Goal: Transaction & Acquisition: Purchase product/service

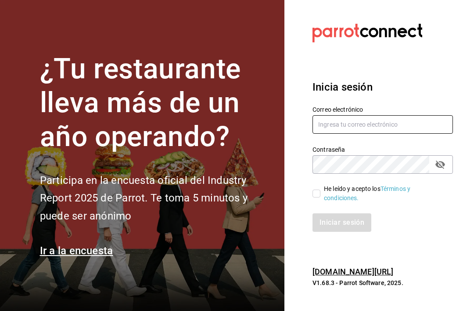
click at [370, 134] on input "text" at bounding box center [383, 124] width 141 height 18
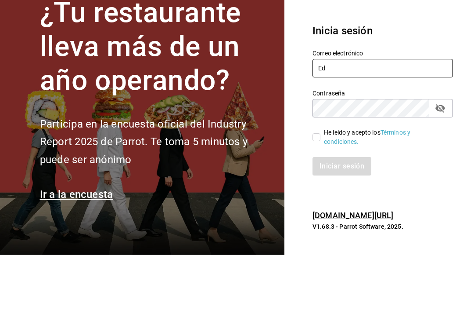
type input "E"
type input "[EMAIL_ADDRESS][DOMAIN_NAME]"
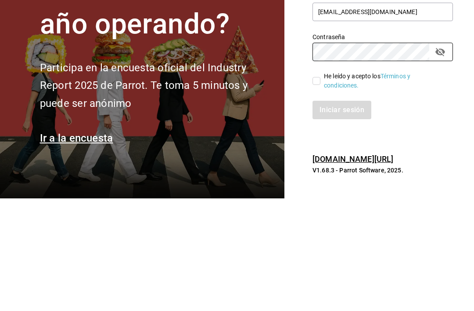
click at [314, 189] on input "He leído y acepto los Términos y condiciones." at bounding box center [317, 193] width 8 height 8
checkbox input "true"
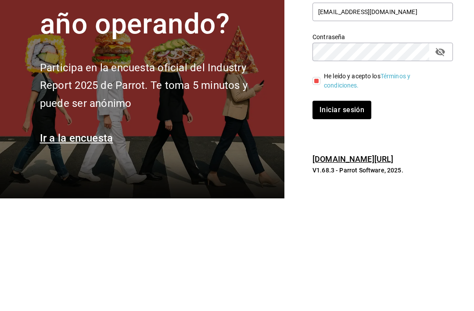
scroll to position [28, 0]
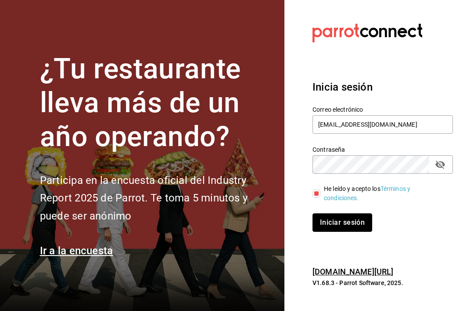
click at [343, 213] on button "Iniciar sesión" at bounding box center [343, 222] width 60 height 18
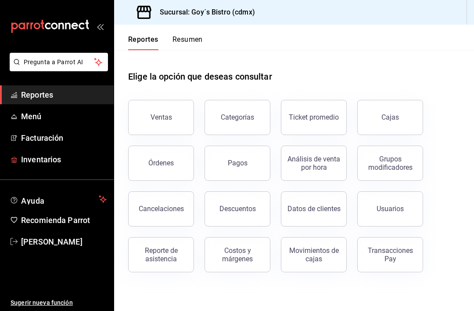
click at [54, 160] on span "Inventarios" at bounding box center [64, 159] width 86 height 12
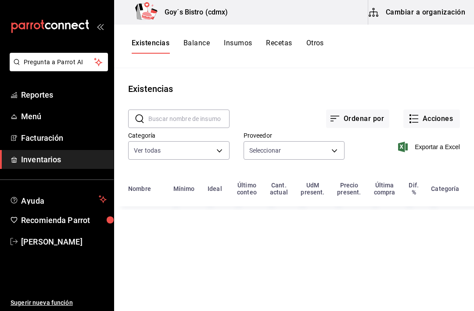
type input "903fc33d-6519-4a2a-873c-f930ad1e8a14,401da279-f332-4c59-84c8-9aec3edc960e,6c422…"
click at [441, 115] on button "Acciones" at bounding box center [432, 118] width 57 height 18
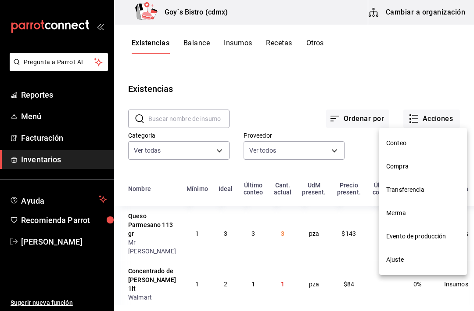
click at [414, 206] on li "Merma" at bounding box center [423, 212] width 88 height 23
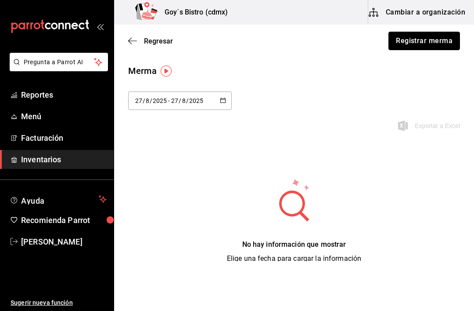
click at [425, 41] on button "Registrar merma" at bounding box center [425, 41] width 72 height 18
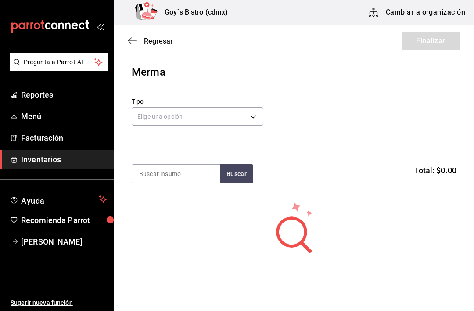
click at [202, 112] on body "Pregunta a Parrot AI Reportes Menú Facturación Inventarios Ayuda Recomienda Par…" at bounding box center [237, 130] width 474 height 261
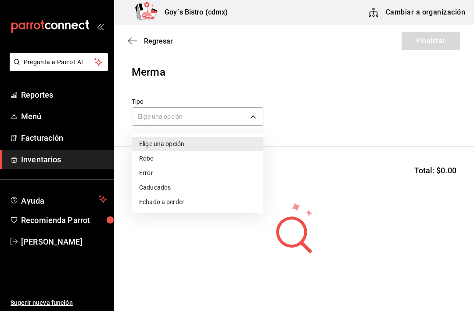
click at [180, 191] on li "Caducados" at bounding box center [197, 187] width 131 height 14
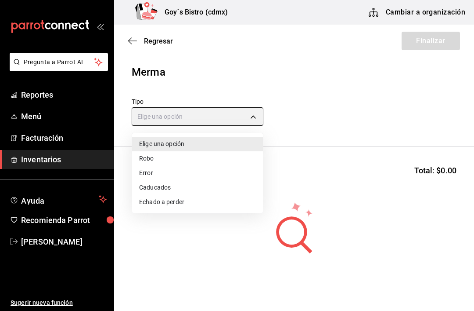
type input "EXPIRED"
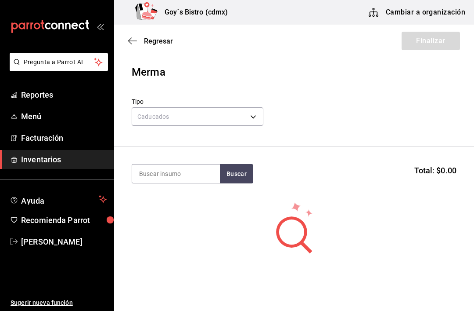
click at [173, 174] on input at bounding box center [176, 173] width 88 height 18
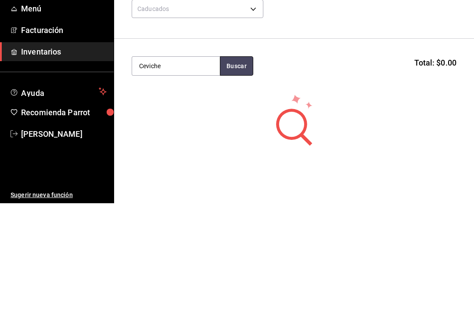
click at [246, 164] on button "Buscar" at bounding box center [236, 173] width 33 height 19
click at [237, 164] on button "Buscar" at bounding box center [236, 173] width 33 height 19
type input "Ceviche"
click at [232, 164] on button "Buscar" at bounding box center [236, 173] width 33 height 19
click at [186, 187] on div "Ceviche pieza - Interno" at bounding box center [176, 204] width 88 height 34
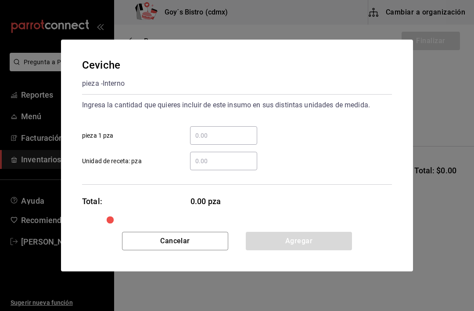
click at [219, 134] on input "​ pieza 1 pza" at bounding box center [223, 135] width 67 height 11
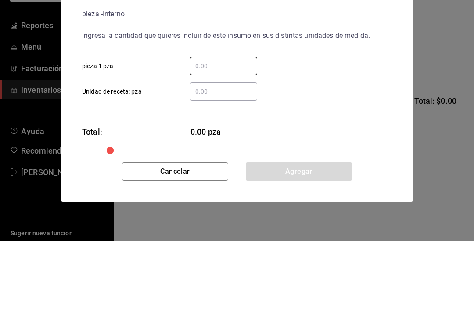
type input "."
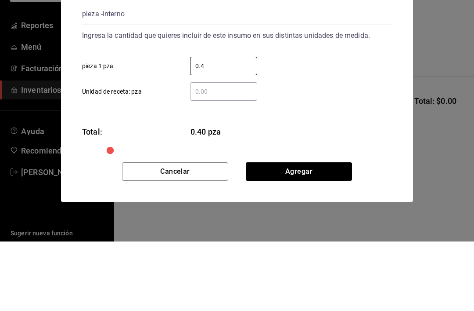
type input "0.4"
click at [331, 145] on div "​ Unidad de receta: pza" at bounding box center [233, 157] width 317 height 25
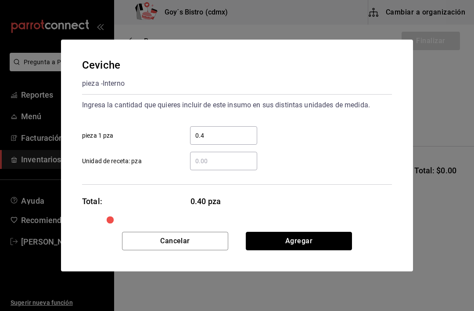
click at [285, 244] on button "Agregar" at bounding box center [299, 240] width 106 height 18
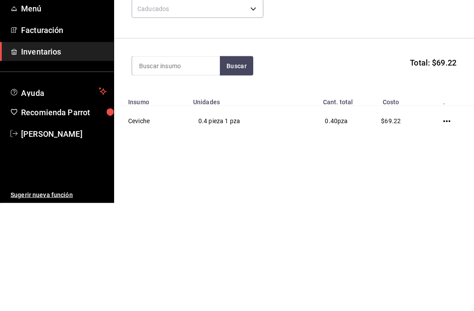
click at [452, 146] on section "Buscar Total: $69.22" at bounding box center [294, 173] width 360 height 54
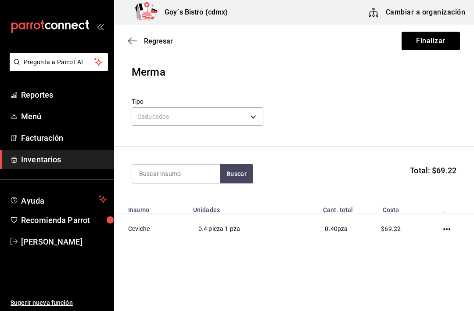
click at [436, 45] on button "Finalizar" at bounding box center [431, 41] width 58 height 18
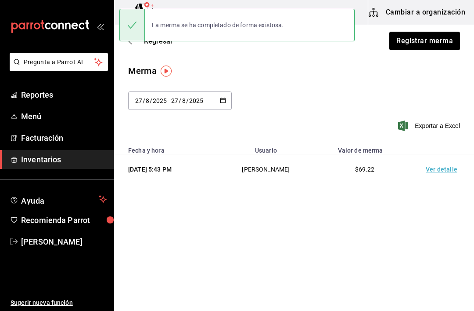
click at [130, 44] on icon "button" at bounding box center [132, 41] width 9 height 8
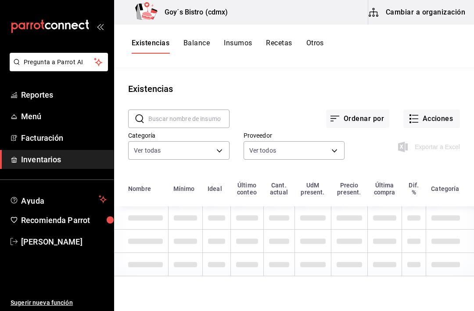
click at [432, 120] on button "Acciones" at bounding box center [432, 118] width 57 height 18
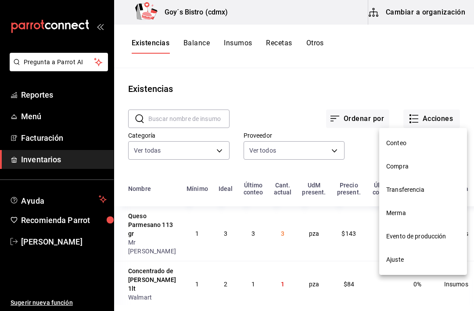
click at [432, 236] on span "Evento de producción" at bounding box center [424, 235] width 74 height 9
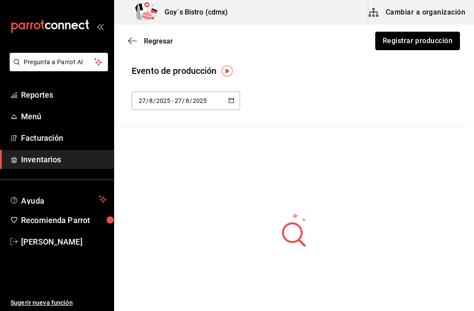
click at [427, 35] on button "Registrar producción" at bounding box center [418, 41] width 85 height 18
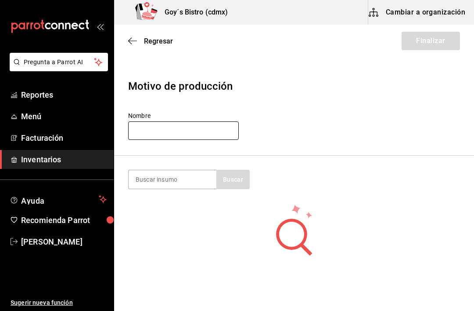
click at [191, 134] on input "text" at bounding box center [183, 130] width 111 height 18
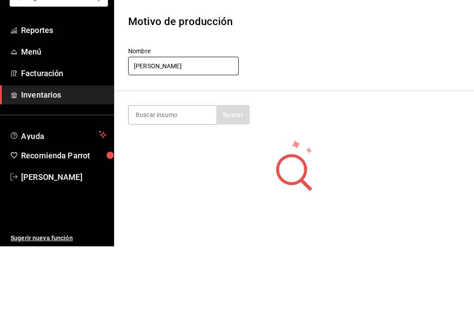
type input "Marcos"
click at [342, 112] on div "Nombre Marcos" at bounding box center [294, 126] width 332 height 29
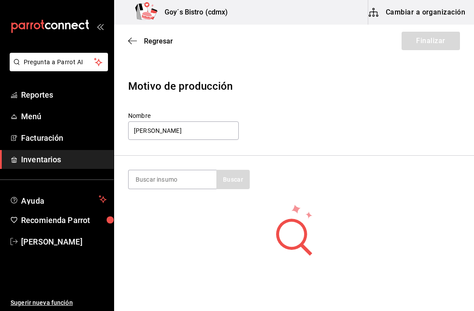
click at [182, 177] on input at bounding box center [173, 179] width 88 height 18
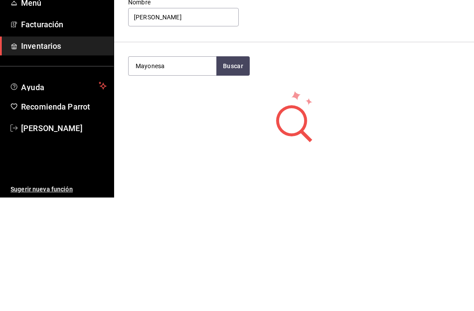
type input "Mayonesa"
click at [242, 170] on button "Buscar" at bounding box center [233, 179] width 33 height 19
click at [187, 192] on div "Mayonesa 5Lt pieza - Interno" at bounding box center [173, 209] width 88 height 34
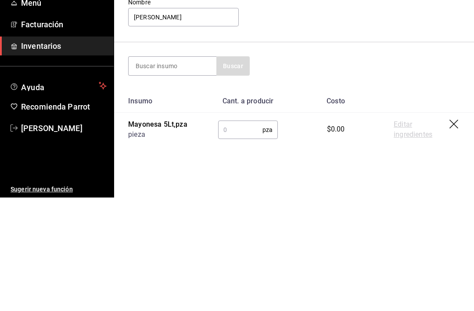
click at [249, 234] on input "text" at bounding box center [240, 243] width 44 height 18
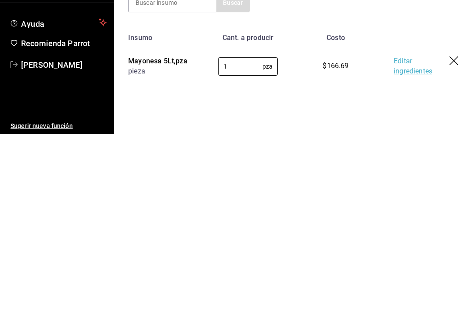
type input "1"
click at [409, 233] on link "Editar ingredientes" at bounding box center [422, 243] width 56 height 20
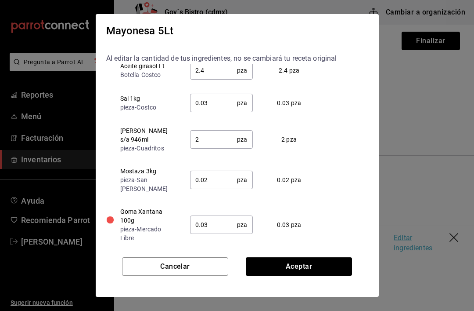
scroll to position [30, 0]
click at [301, 264] on button "Aceptar" at bounding box center [299, 266] width 106 height 18
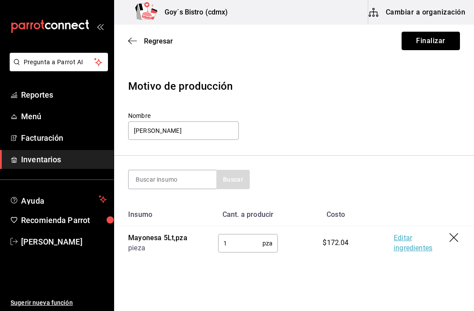
click at [432, 40] on button "Finalizar" at bounding box center [431, 41] width 58 height 18
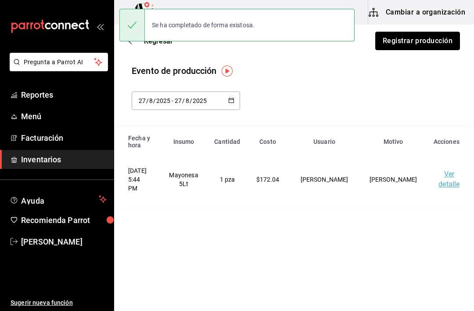
click at [429, 44] on button "Registrar producción" at bounding box center [418, 41] width 85 height 18
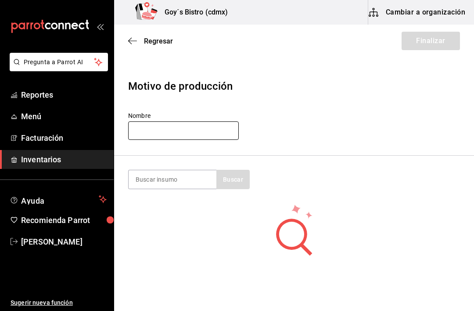
click at [186, 130] on input "text" at bounding box center [183, 130] width 111 height 18
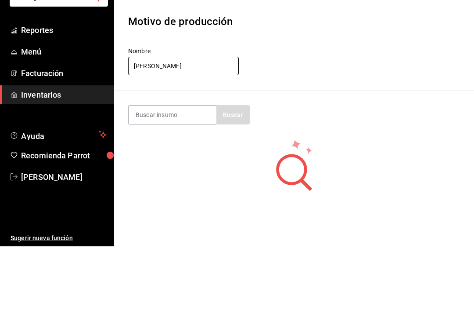
type input "Marcos"
click at [162, 170] on input at bounding box center [173, 179] width 88 height 18
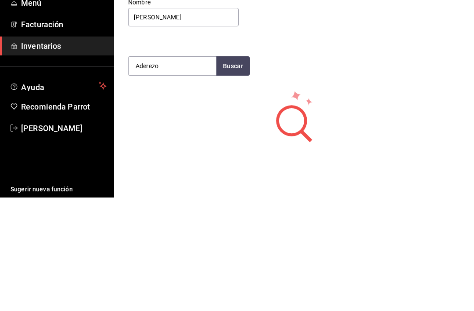
type input "Aderezo"
click at [221, 170] on button "Buscar" at bounding box center [233, 179] width 33 height 19
click at [195, 192] on div "Aderezo Cesar pieza - Interno" at bounding box center [173, 209] width 88 height 34
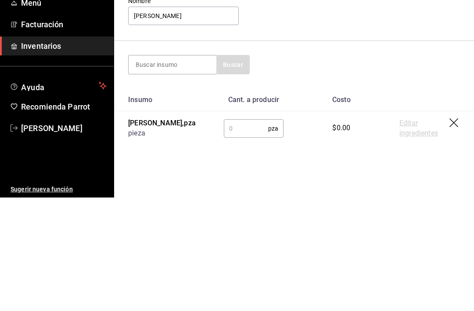
scroll to position [1, 0]
click at [246, 233] on input "text" at bounding box center [246, 242] width 44 height 18
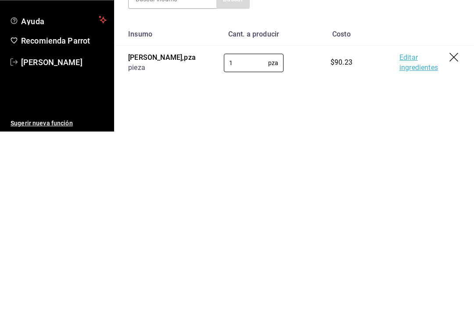
type input "1"
click at [413, 202] on th at bounding box center [430, 213] width 89 height 23
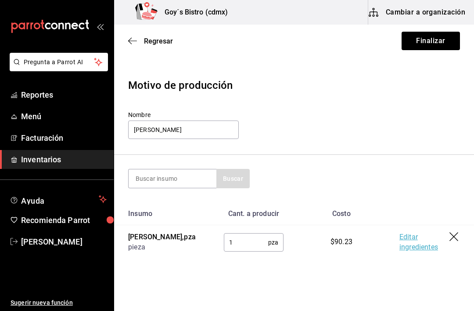
click at [400, 246] on link "Editar ingredientes" at bounding box center [425, 242] width 50 height 20
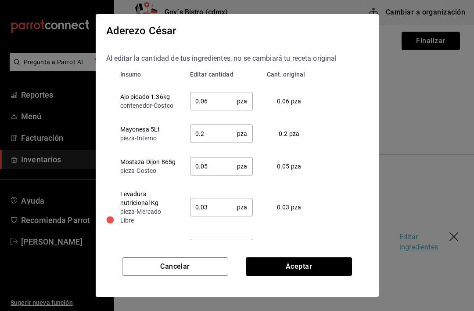
scroll to position [0, 0]
click at [301, 268] on button "Aceptar" at bounding box center [299, 266] width 106 height 18
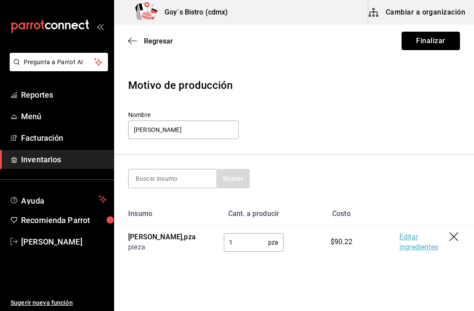
click at [434, 38] on button "Finalizar" at bounding box center [431, 41] width 58 height 18
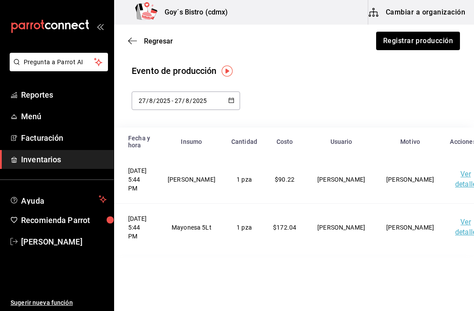
click at [138, 43] on span "Regresar" at bounding box center [150, 41] width 45 height 8
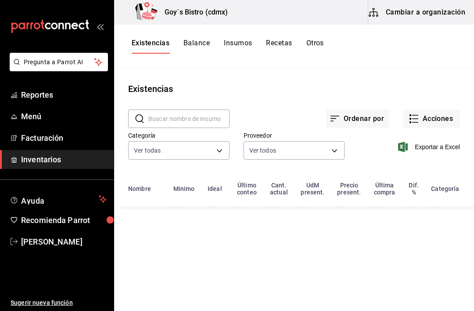
click at [432, 121] on button "Acciones" at bounding box center [432, 118] width 57 height 18
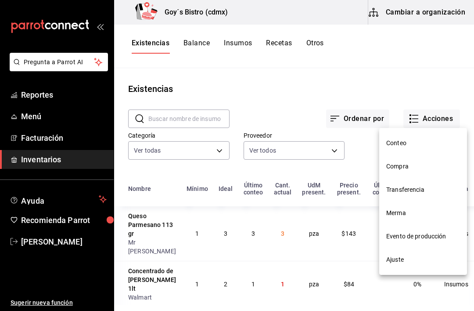
click at [412, 170] on span "Compra" at bounding box center [424, 166] width 74 height 9
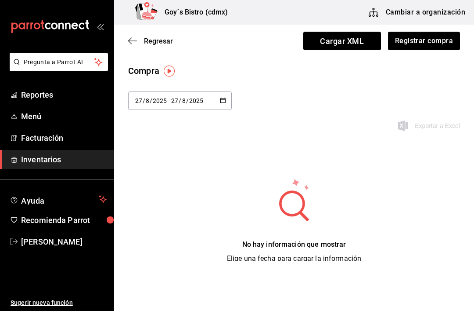
click at [431, 46] on button "Registrar compra" at bounding box center [424, 41] width 72 height 18
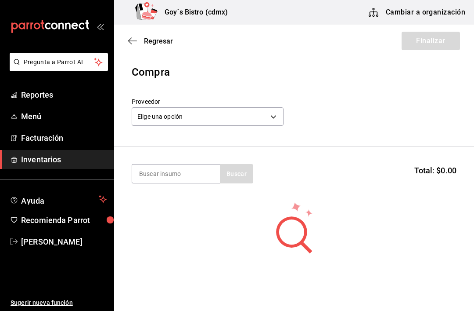
click at [244, 119] on body "Pregunta a Parrot AI Reportes Menú Facturación Inventarios Ayuda Recomienda Par…" at bounding box center [237, 130] width 474 height 261
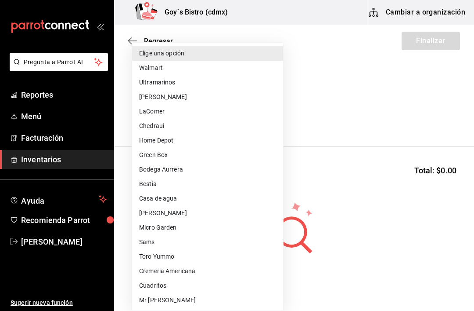
click at [183, 95] on li "[PERSON_NAME]" at bounding box center [207, 97] width 151 height 14
type input "6c4222fb-1c1d-4038-b35c-a993e8514012"
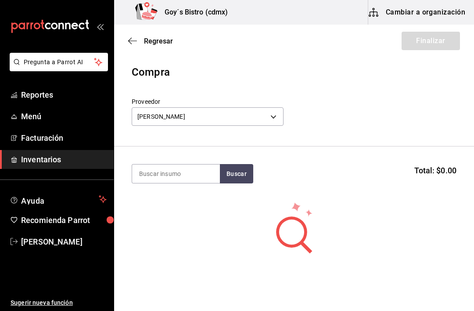
click at [198, 175] on input at bounding box center [176, 173] width 88 height 18
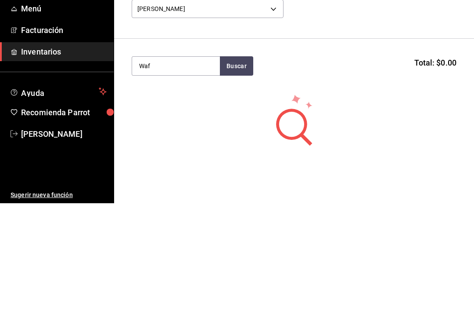
type input "Waf"
click at [234, 164] on button "Buscar" at bounding box center [236, 173] width 33 height 19
click at [192, 204] on div "pieza - Vaina Vegana" at bounding box center [172, 208] width 67 height 9
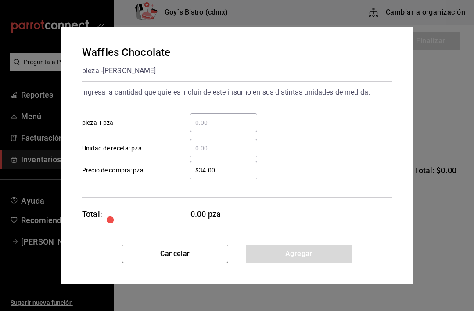
click at [229, 125] on input "​ pieza 1 pza" at bounding box center [223, 122] width 67 height 11
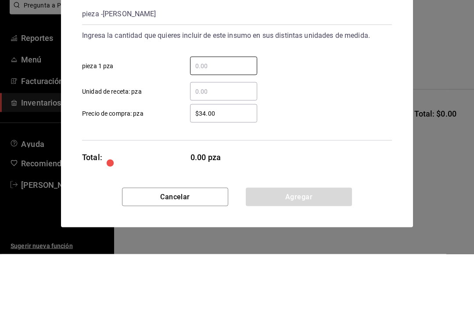
click at [228, 113] on div "​" at bounding box center [223, 122] width 67 height 18
click at [228, 117] on input "​ pieza 1 pza" at bounding box center [223, 122] width 67 height 11
click at [220, 117] on input "​ pieza 1 pza" at bounding box center [223, 122] width 67 height 11
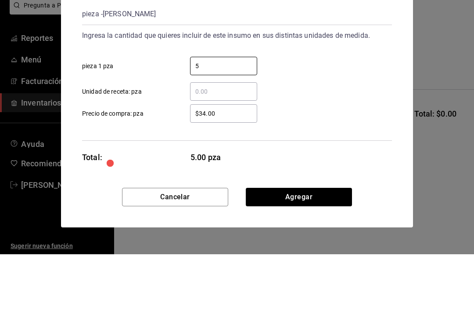
type input "5"
click at [351, 132] on div "​ Unidad de receta: pza" at bounding box center [233, 144] width 317 height 25
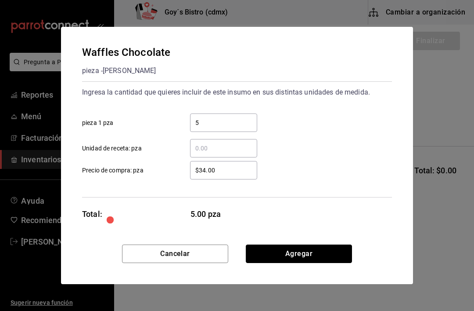
click at [300, 253] on button "Agregar" at bounding box center [299, 253] width 106 height 18
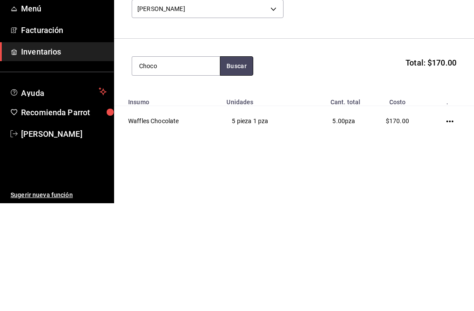
click at [238, 164] on button "Buscar" at bounding box center [236, 173] width 33 height 19
type input "Choco"
click at [230, 164] on button "Buscar" at bounding box center [236, 173] width 33 height 19
click at [184, 204] on div "pieza - Vaina Vegana" at bounding box center [172, 208] width 67 height 9
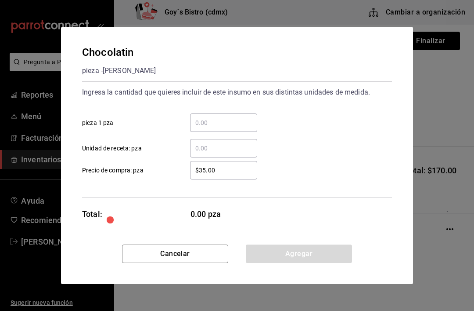
click at [229, 124] on input "​ pieza 1 pza" at bounding box center [223, 122] width 67 height 11
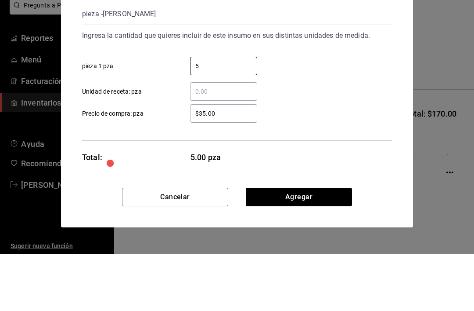
type input "5"
click at [336, 132] on div "​ Unidad de receta: pza" at bounding box center [233, 144] width 317 height 25
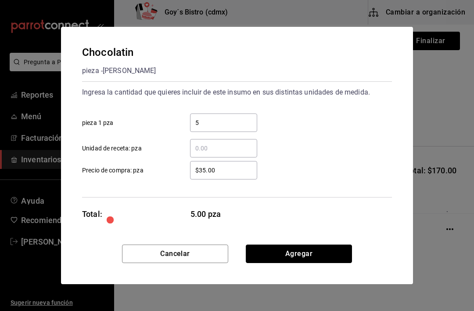
click at [310, 252] on button "Agregar" at bounding box center [299, 253] width 106 height 18
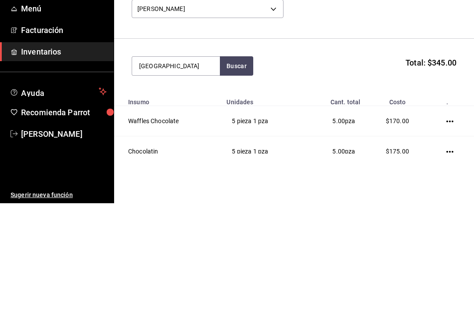
type input "Croissa"
click at [234, 164] on button "Buscar" at bounding box center [236, 173] width 33 height 19
click at [182, 204] on div "pieza - Vaina Vegana" at bounding box center [172, 208] width 67 height 9
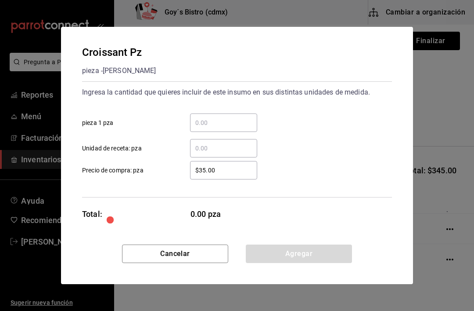
click at [233, 122] on input "​ pieza 1 pza" at bounding box center [223, 122] width 67 height 11
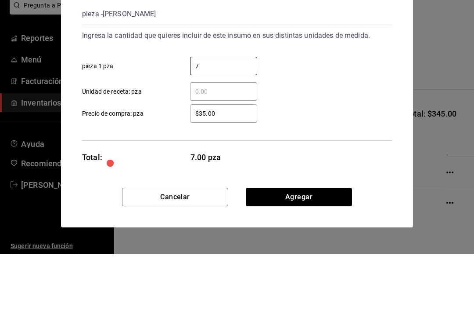
type input "7"
click at [312, 132] on div "​ Unidad de receta: pza" at bounding box center [233, 144] width 317 height 25
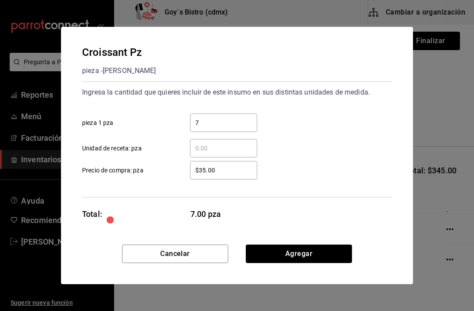
click at [310, 251] on button "Agregar" at bounding box center [299, 253] width 106 height 18
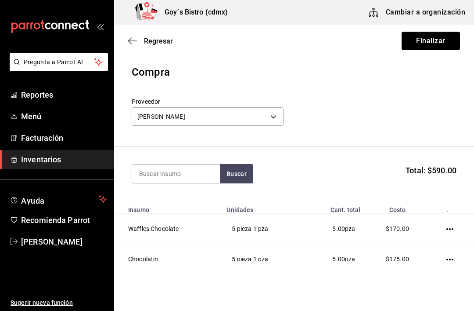
click at [424, 43] on button "Finalizar" at bounding box center [431, 41] width 58 height 18
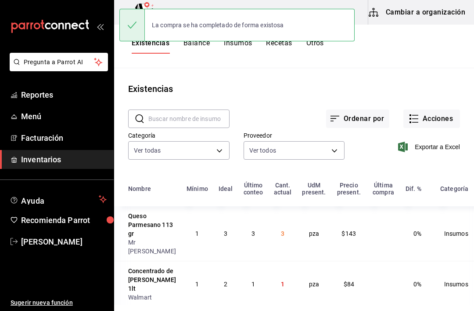
click at [440, 117] on button "Acciones" at bounding box center [432, 118] width 57 height 18
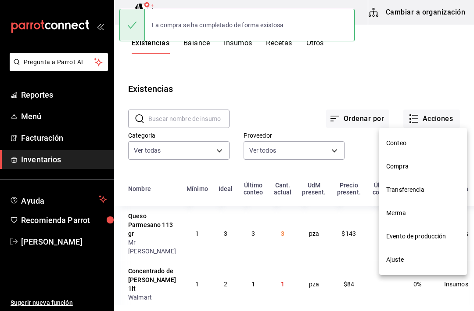
click at [410, 142] on span "Conteo" at bounding box center [424, 142] width 74 height 9
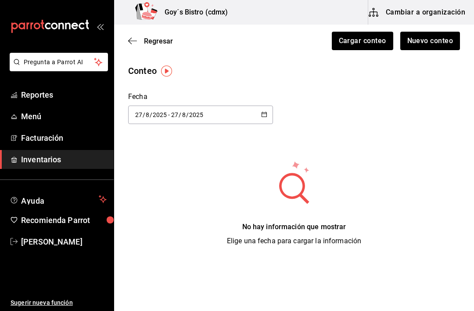
click at [133, 32] on div "Regresar Cargar conteo Nuevo conteo" at bounding box center [294, 41] width 360 height 33
click at [129, 38] on icon "button" at bounding box center [132, 41] width 9 height 8
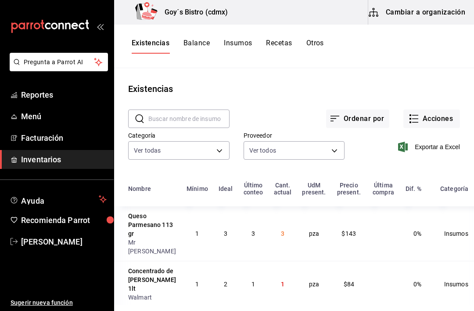
click at [239, 39] on button "Insumos" at bounding box center [238, 46] width 28 height 15
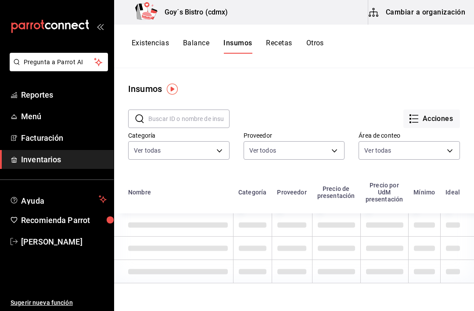
click at [435, 119] on button "Acciones" at bounding box center [432, 118] width 57 height 18
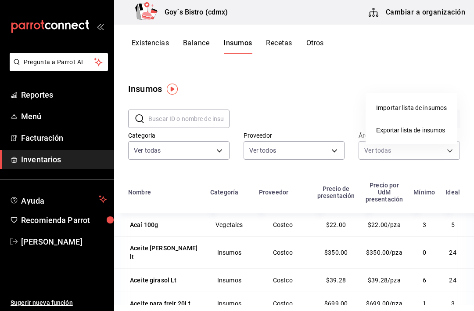
click at [307, 74] on div at bounding box center [237, 155] width 474 height 311
click at [289, 89] on div "Insumos" at bounding box center [294, 88] width 360 height 13
click at [314, 39] on button "Otros" at bounding box center [316, 46] width 18 height 15
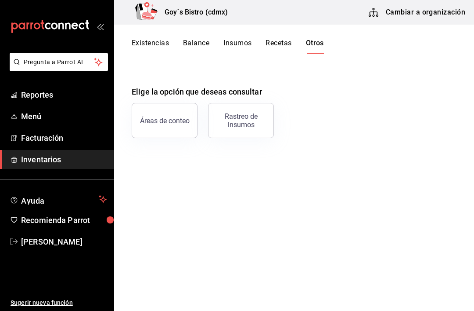
click at [149, 47] on button "Existencias" at bounding box center [150, 46] width 37 height 15
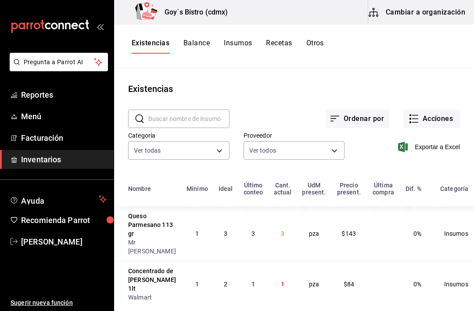
click at [443, 116] on button "Acciones" at bounding box center [432, 118] width 57 height 18
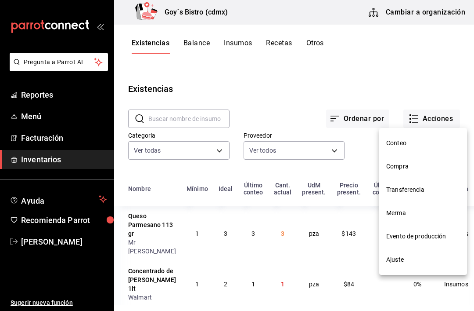
click at [401, 165] on span "Compra" at bounding box center [424, 166] width 74 height 9
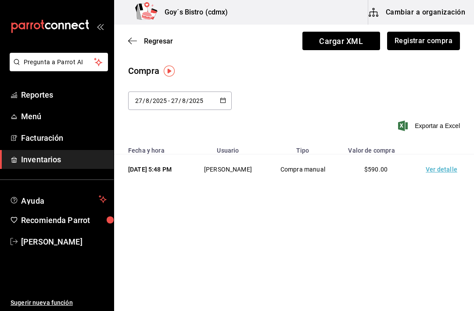
click at [432, 42] on button "Registrar compra" at bounding box center [423, 41] width 73 height 18
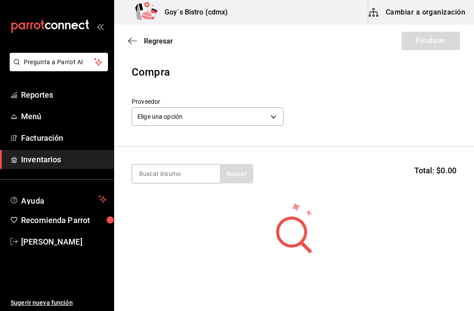
click at [273, 115] on body "Pregunta a Parrot AI Reportes Menú Facturación Inventarios Ayuda Recomienda Par…" at bounding box center [237, 130] width 474 height 261
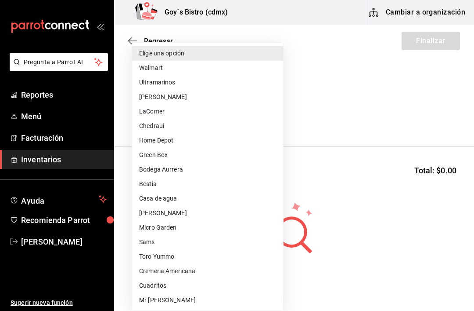
click at [176, 80] on li "Ultramarinos" at bounding box center [207, 82] width 151 height 14
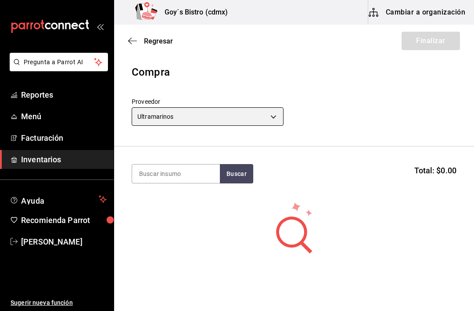
type input "401da279-f332-4c59-84c8-9aec3edc960e"
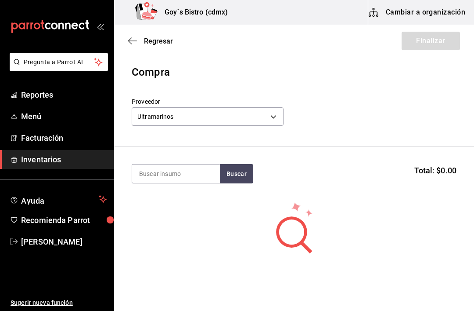
click at [190, 170] on input at bounding box center [176, 173] width 88 height 18
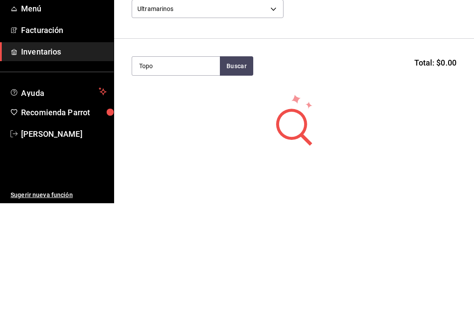
type input "Topo"
click at [237, 164] on button "Buscar" at bounding box center [236, 173] width 33 height 19
click at [173, 194] on div "Agua Topo Chico 355ml" at bounding box center [176, 204] width 74 height 21
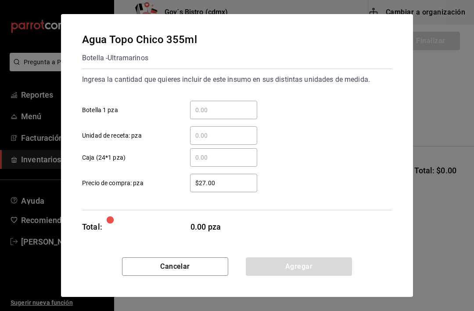
click at [205, 107] on input "​ Botella 1 pza" at bounding box center [223, 110] width 67 height 11
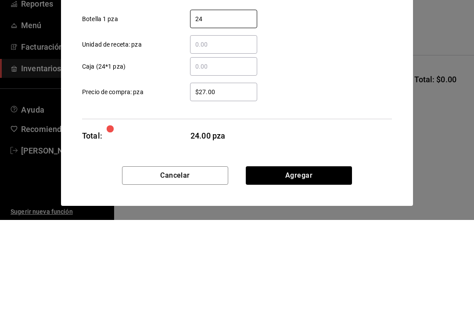
type input "24"
click at [231, 177] on input "$27.00" at bounding box center [223, 182] width 67 height 11
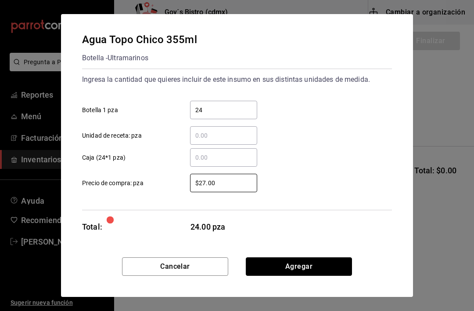
click at [309, 263] on button "Agregar" at bounding box center [299, 266] width 106 height 18
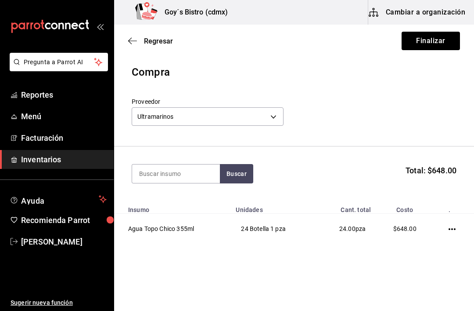
click at [437, 37] on button "Finalizar" at bounding box center [431, 41] width 58 height 18
